Goal: Task Accomplishment & Management: Use online tool/utility

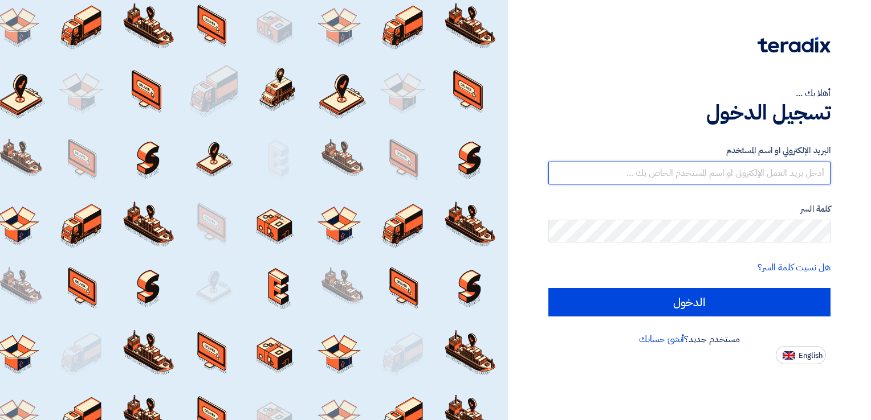
click at [726, 168] on input "text" at bounding box center [689, 173] width 282 height 23
type input "[DEMOGRAPHIC_DATA][EMAIL_ADDRESS][DOMAIN_NAME]"
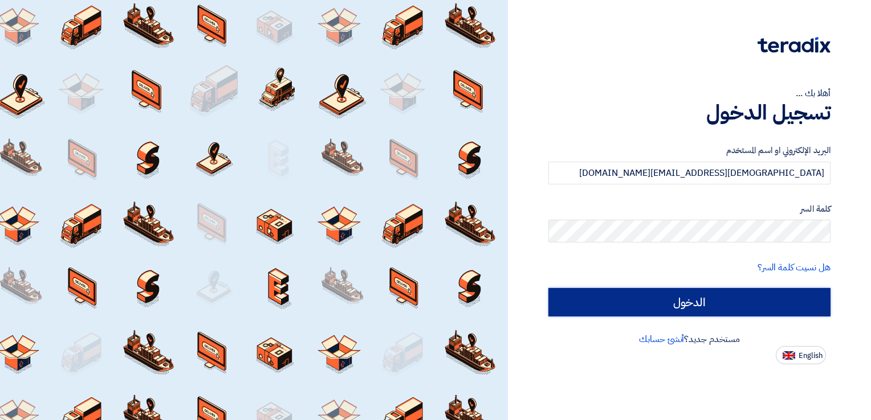
click at [725, 297] on input "الدخول" at bounding box center [689, 302] width 282 height 28
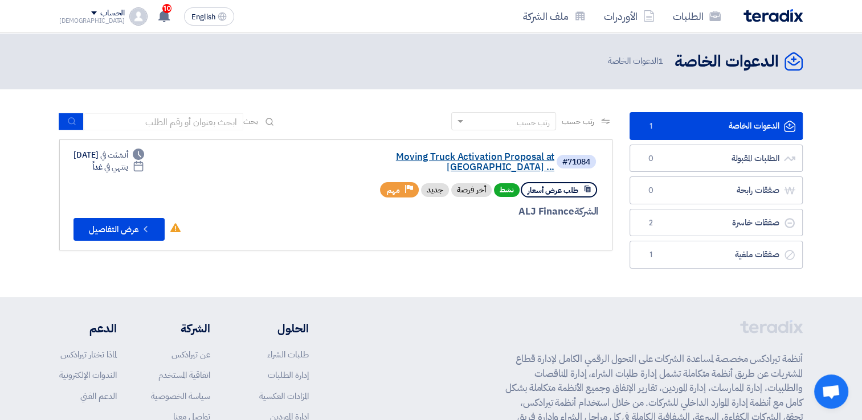
click at [410, 157] on link "Moving Truck Activation Proposal at [GEOGRAPHIC_DATA] ..." at bounding box center [440, 162] width 228 height 21
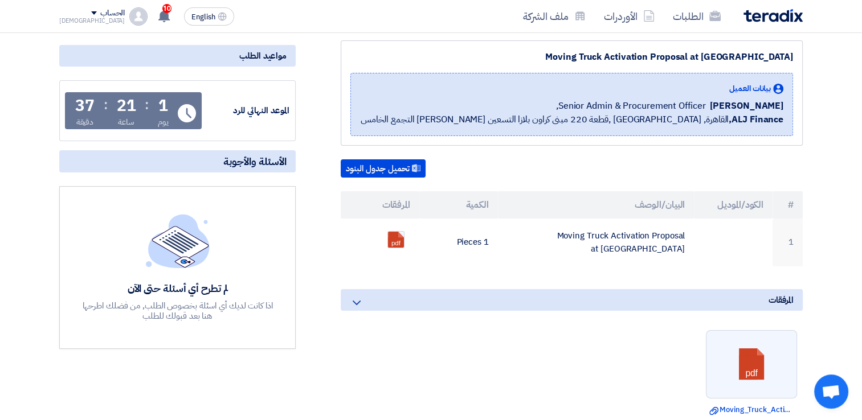
scroll to position [228, 0]
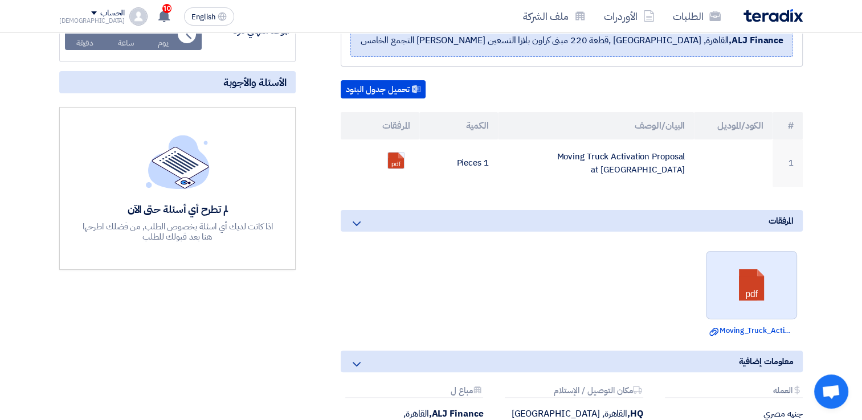
click at [757, 284] on link at bounding box center [752, 286] width 91 height 68
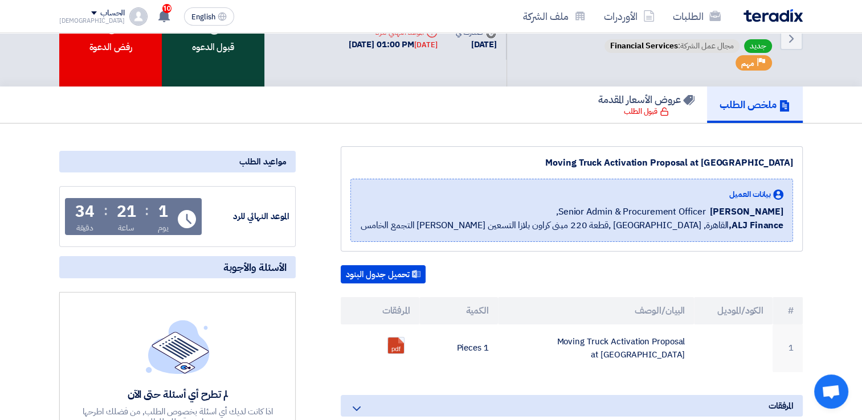
scroll to position [0, 0]
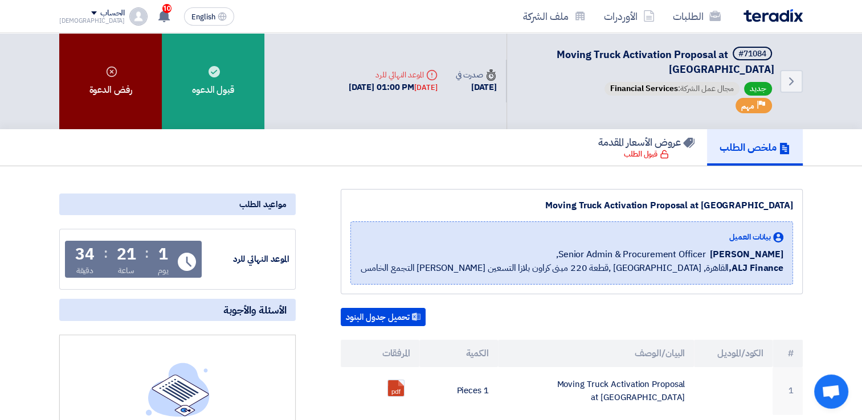
click at [112, 76] on use at bounding box center [112, 71] width 10 height 10
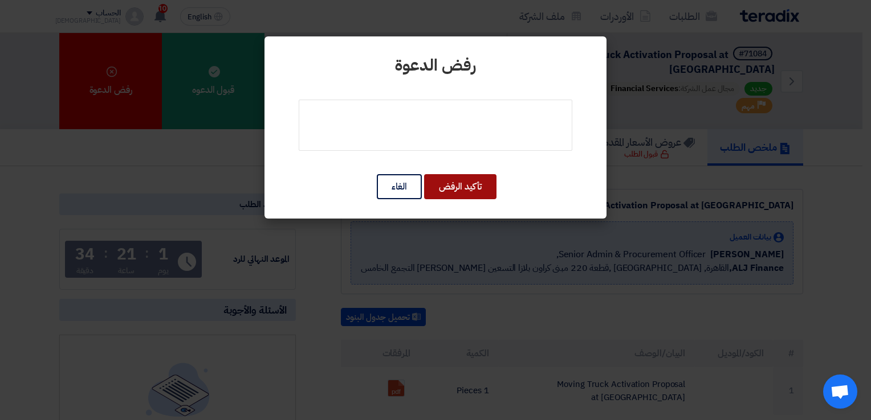
click at [451, 183] on button "تأكيد الرفض" at bounding box center [460, 186] width 72 height 25
